Goal: Entertainment & Leisure: Consume media (video, audio)

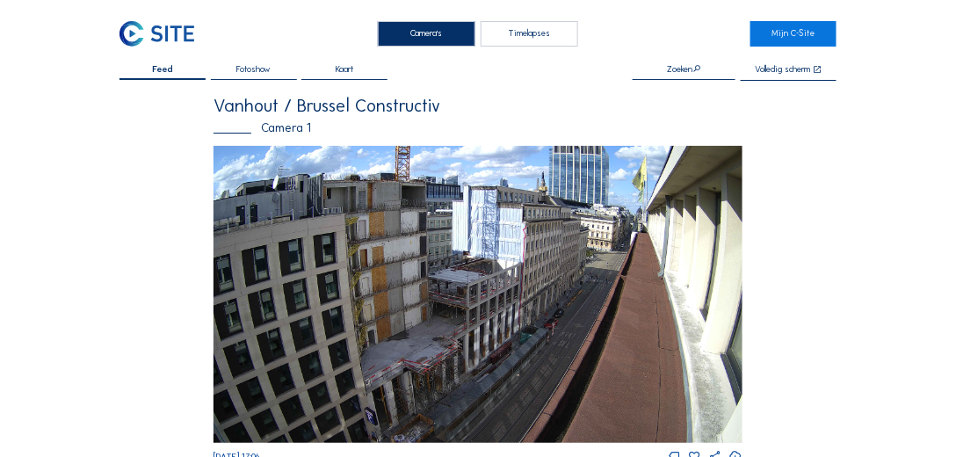
click at [530, 29] on div "Timelapses" at bounding box center [528, 33] width 97 height 25
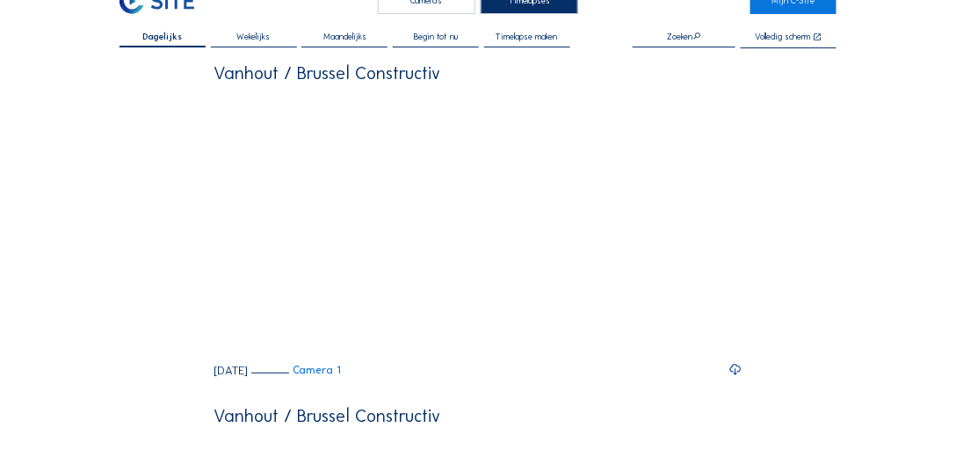
scroll to position [50, 0]
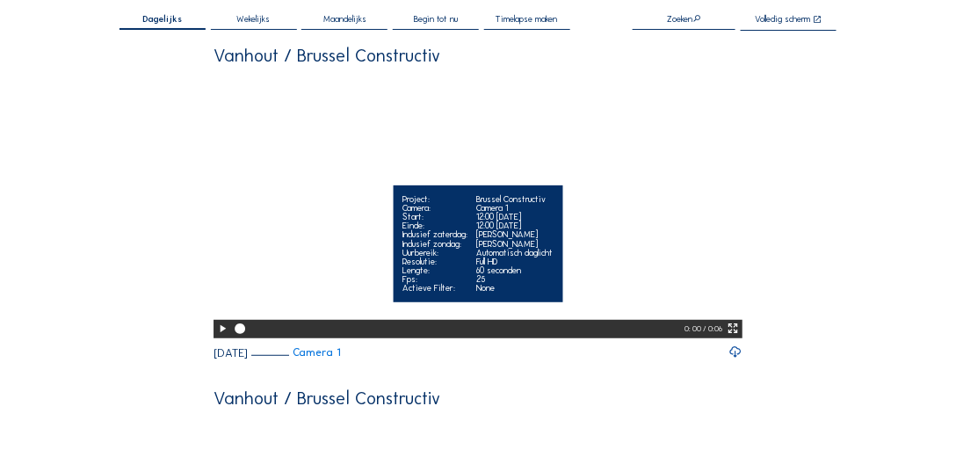
click at [221, 336] on icon at bounding box center [222, 328] width 12 height 15
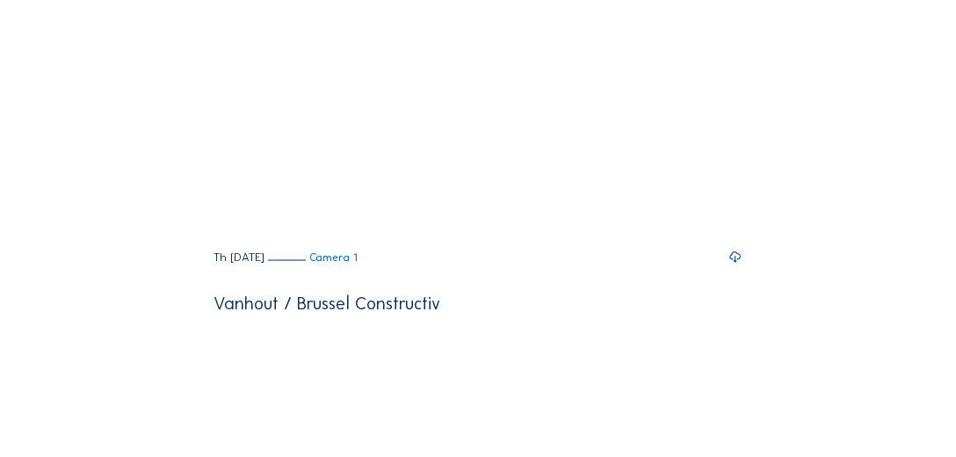
scroll to position [502, 0]
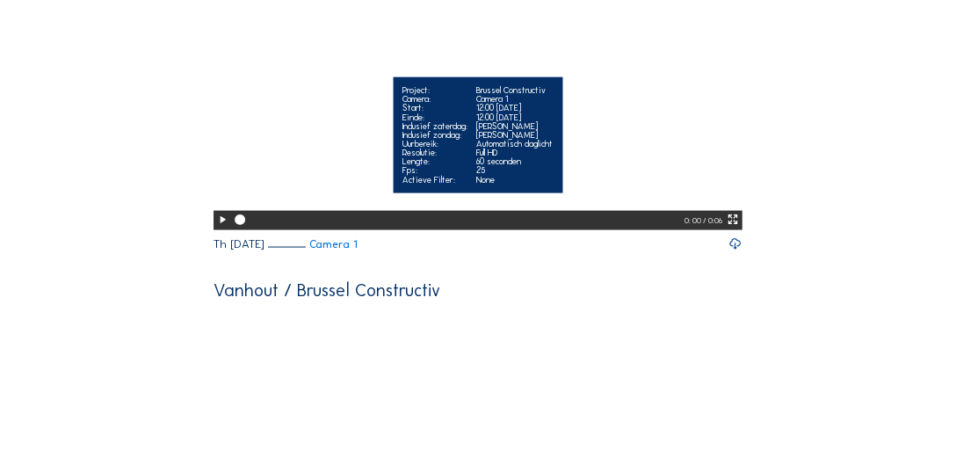
click at [222, 227] on icon at bounding box center [222, 220] width 12 height 15
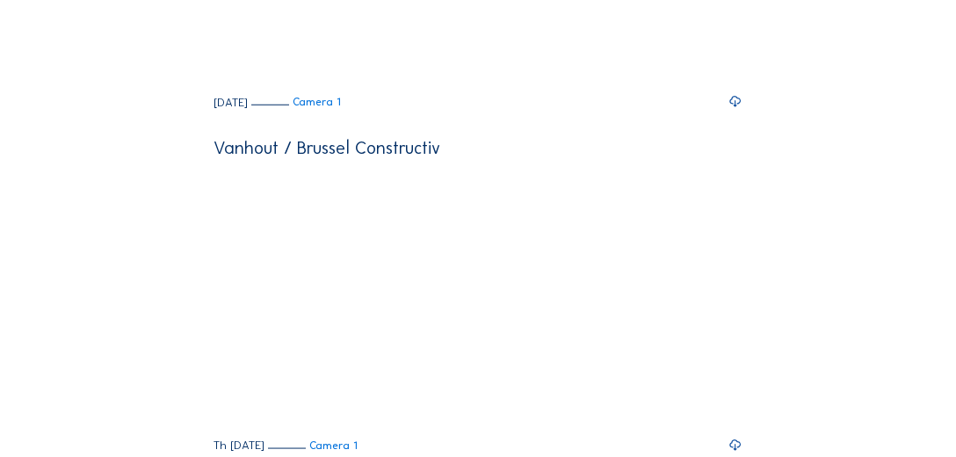
scroll to position [0, 0]
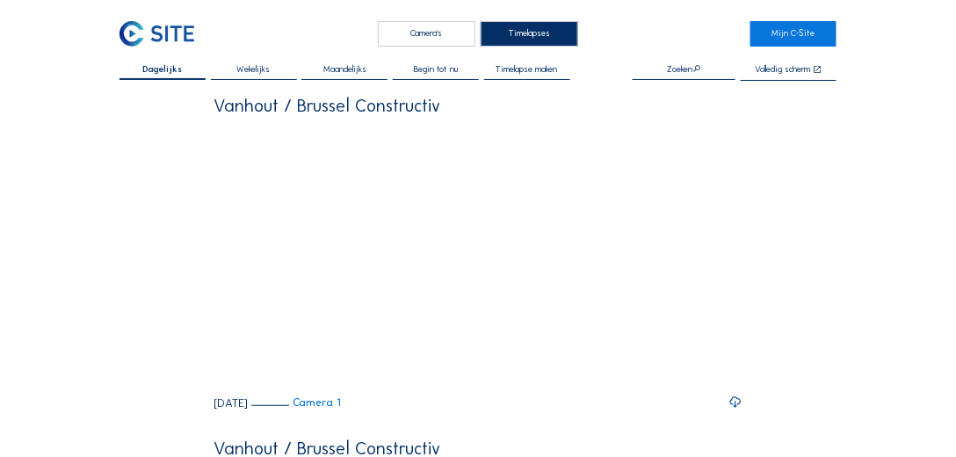
click at [519, 67] on span "Timelapse maken" at bounding box center [526, 69] width 61 height 9
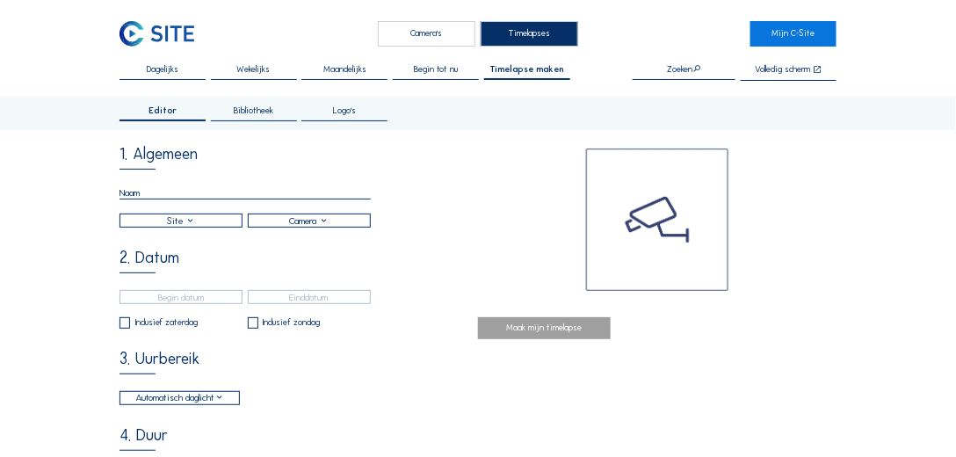
click at [249, 113] on span "Bibliotheek" at bounding box center [254, 110] width 40 height 9
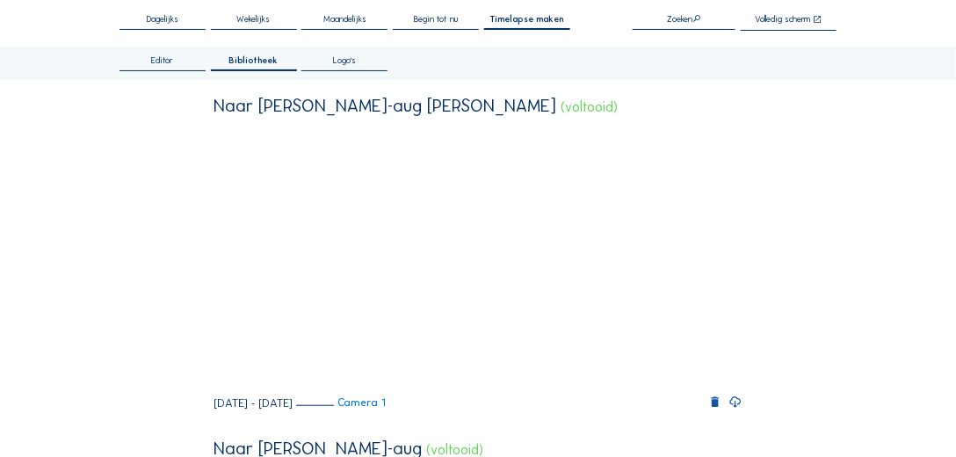
scroll to position [100, 0]
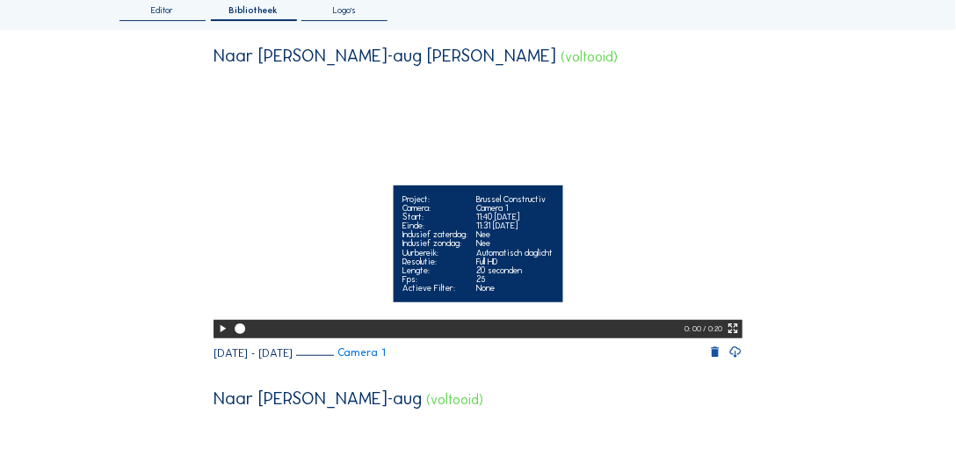
click at [217, 336] on icon at bounding box center [222, 328] width 12 height 15
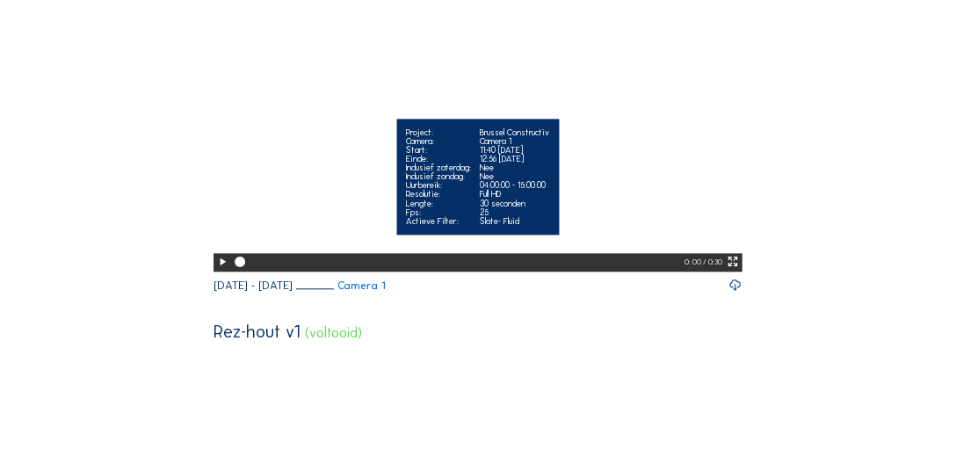
scroll to position [903, 0]
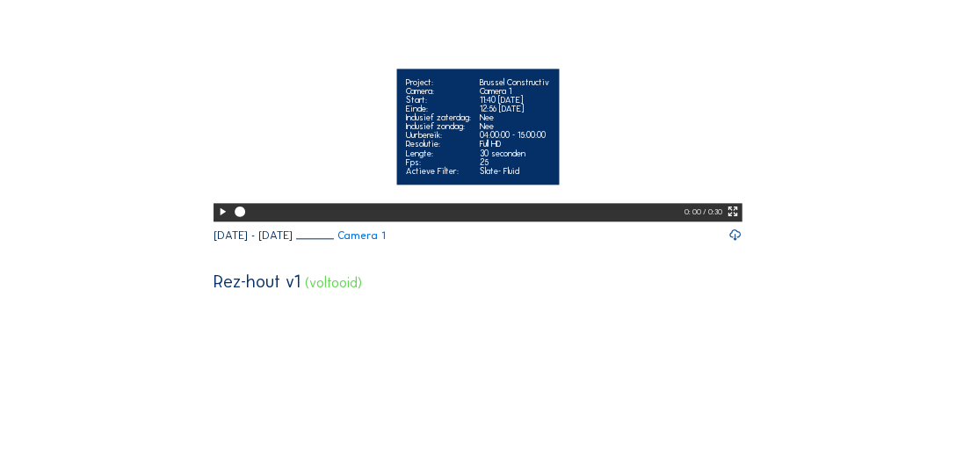
click at [220, 220] on icon at bounding box center [222, 212] width 12 height 15
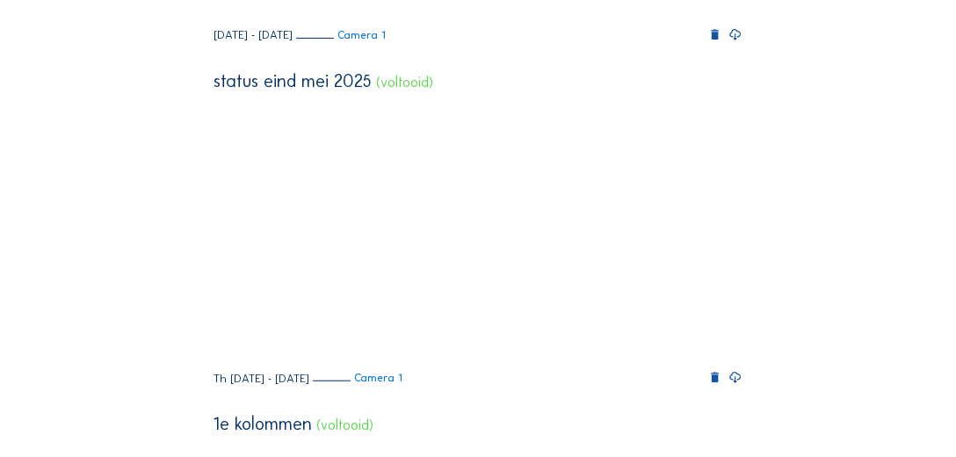
scroll to position [1807, 0]
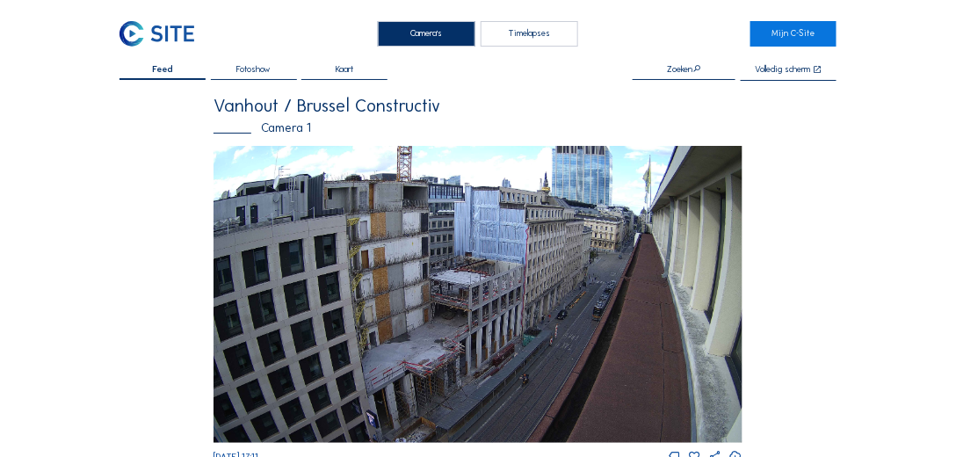
click at [546, 34] on div "Timelapses" at bounding box center [528, 33] width 97 height 25
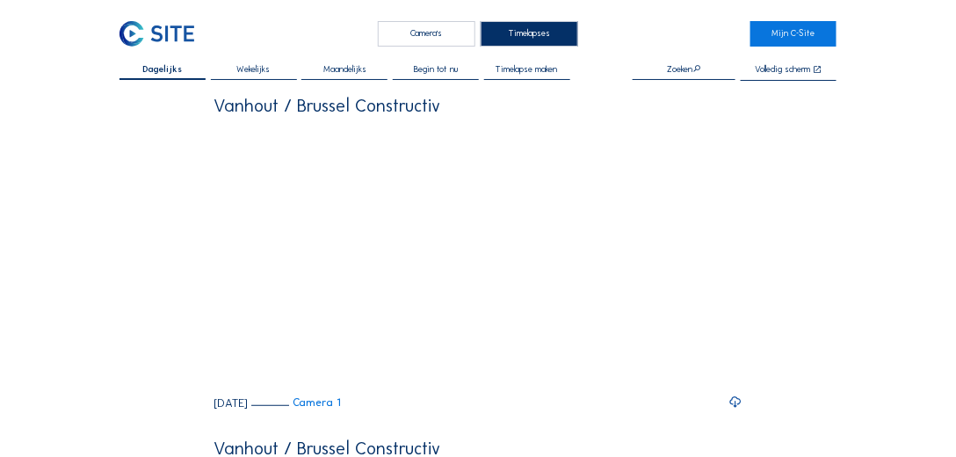
click at [538, 65] on span "Timelapse maken" at bounding box center [526, 69] width 61 height 9
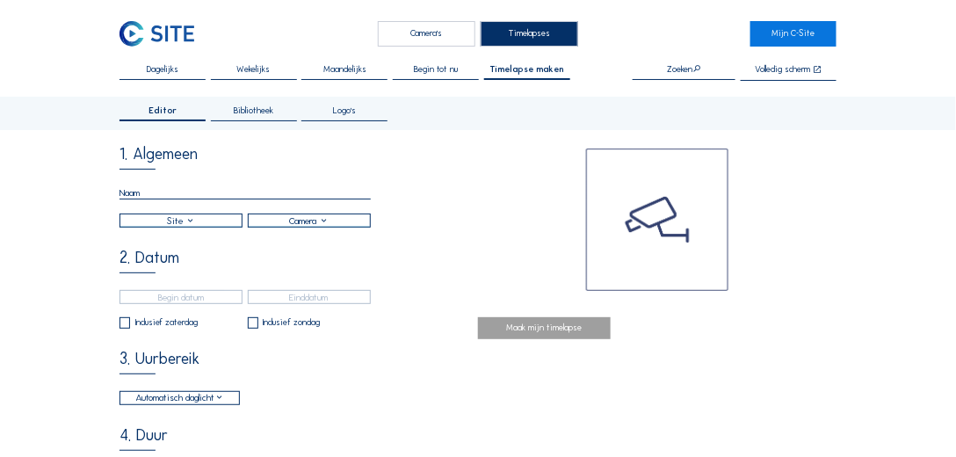
click at [264, 110] on span "Bibliotheek" at bounding box center [254, 110] width 40 height 9
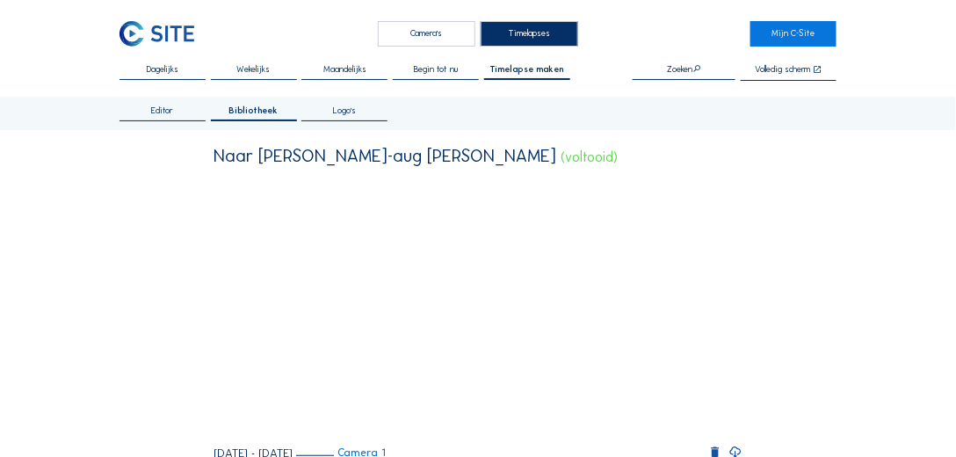
click at [437, 26] on div "Camera's" at bounding box center [426, 33] width 97 height 25
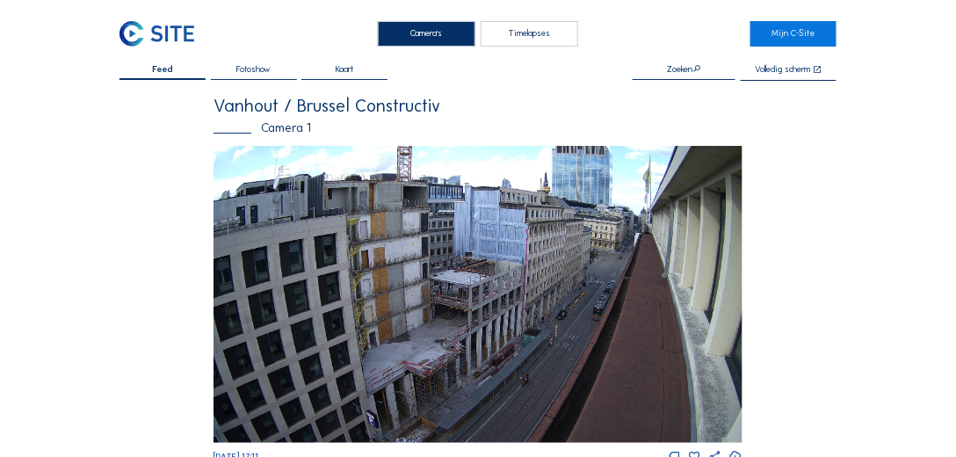
click at [468, 291] on img at bounding box center [477, 294] width 529 height 297
